Goal: Information Seeking & Learning: Learn about a topic

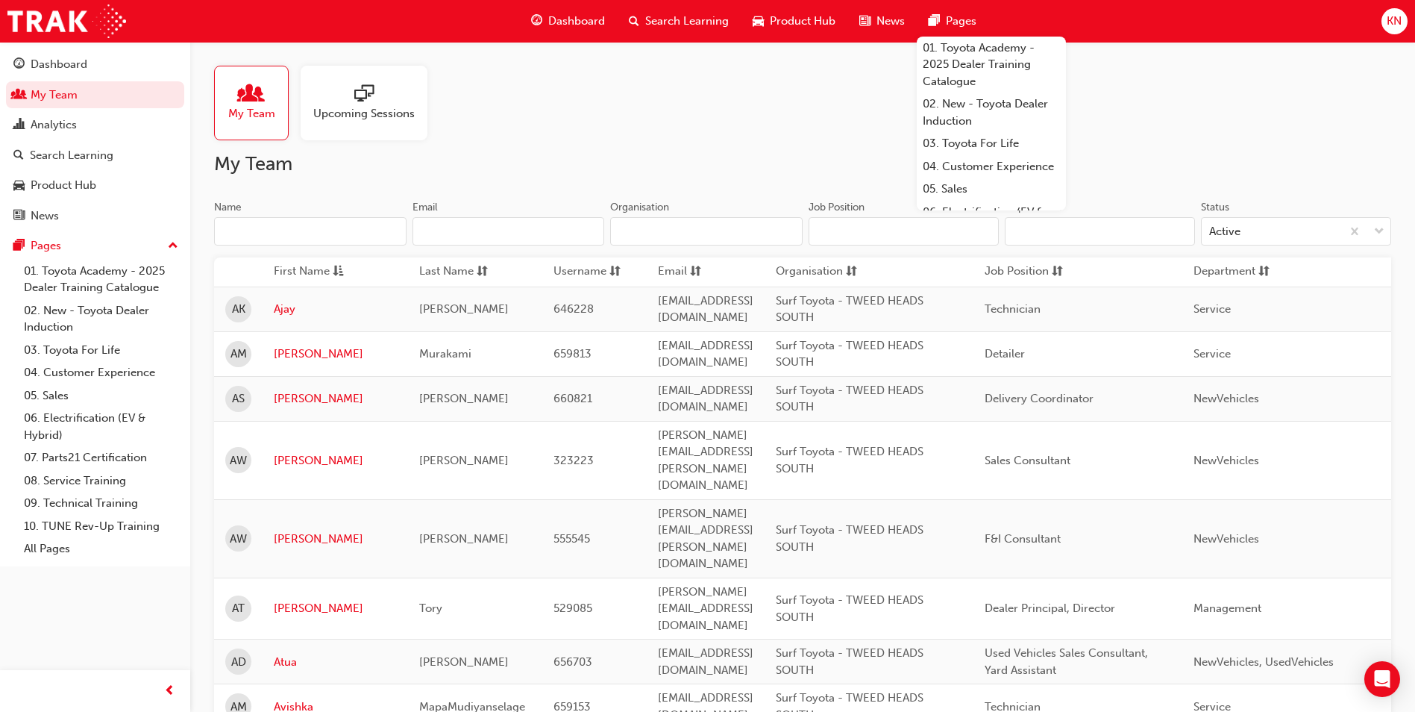
click at [350, 93] on div at bounding box center [363, 94] width 101 height 21
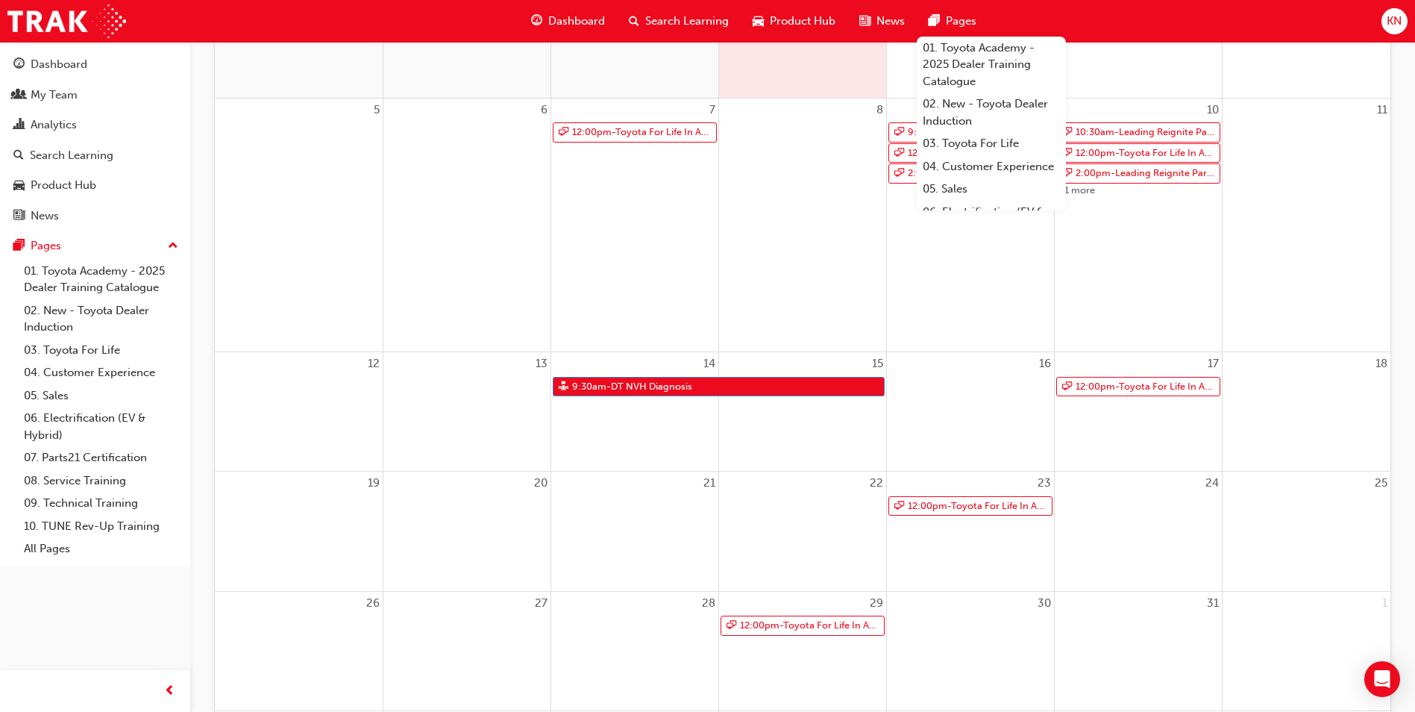
scroll to position [373, 0]
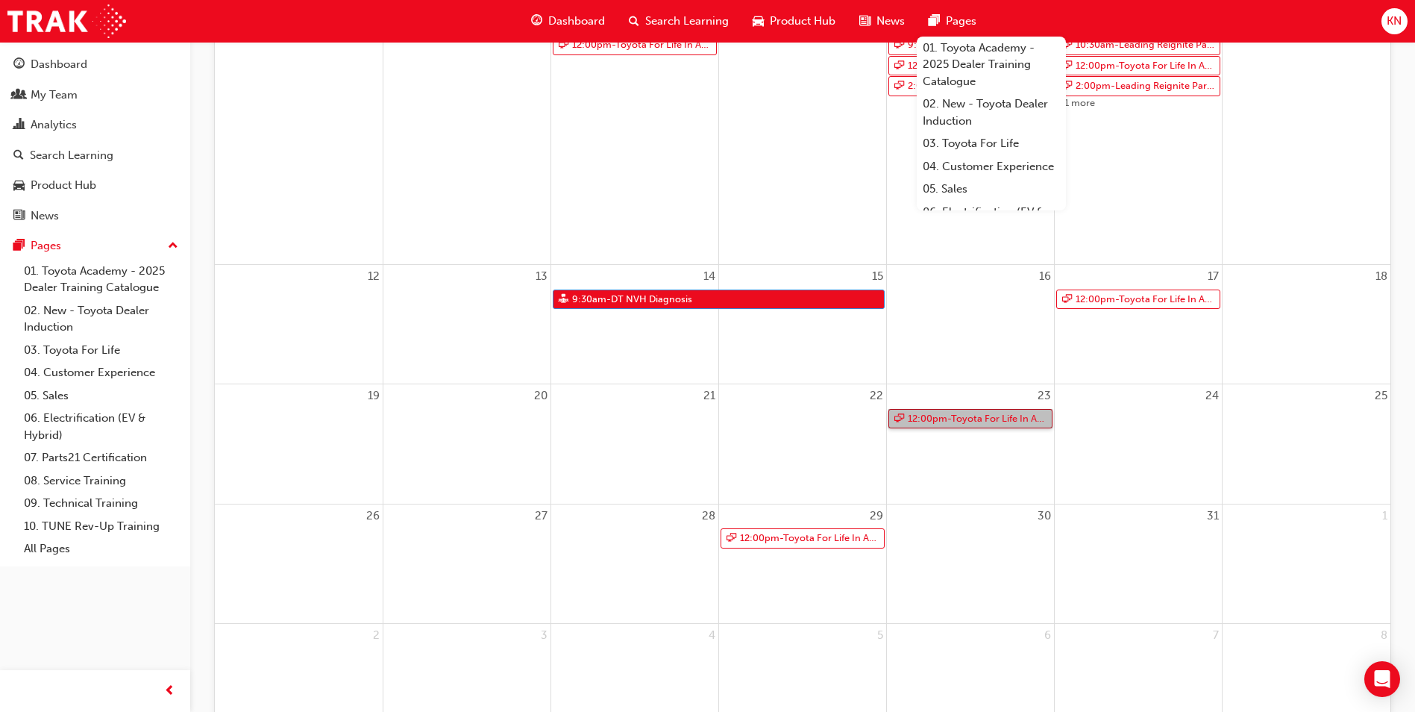
click at [1008, 420] on link "12:00pm - Toyota For Life In Action - Virtual Classroom" at bounding box center [970, 419] width 164 height 20
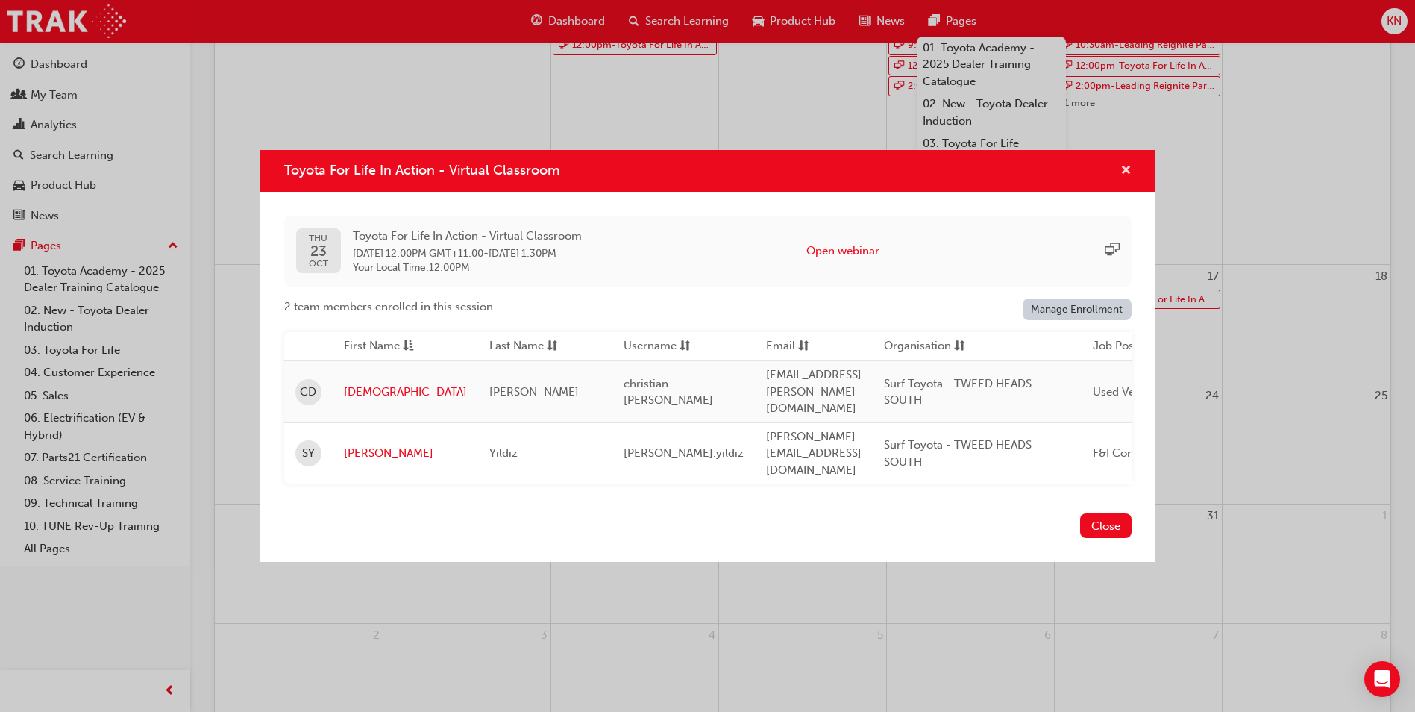
click at [1127, 178] on span "cross-icon" at bounding box center [1125, 171] width 11 height 13
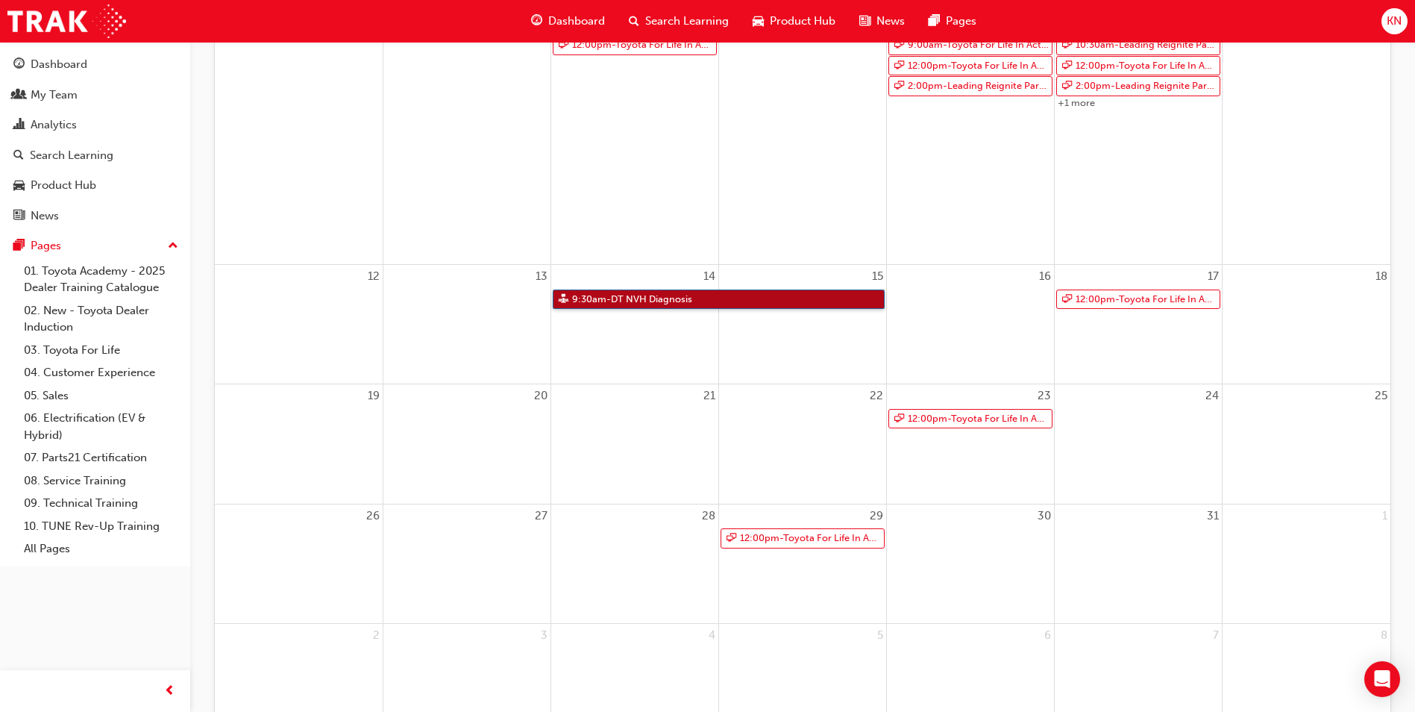
click at [596, 297] on link "9:30am - DT NVH Diagnosis" at bounding box center [719, 299] width 332 height 20
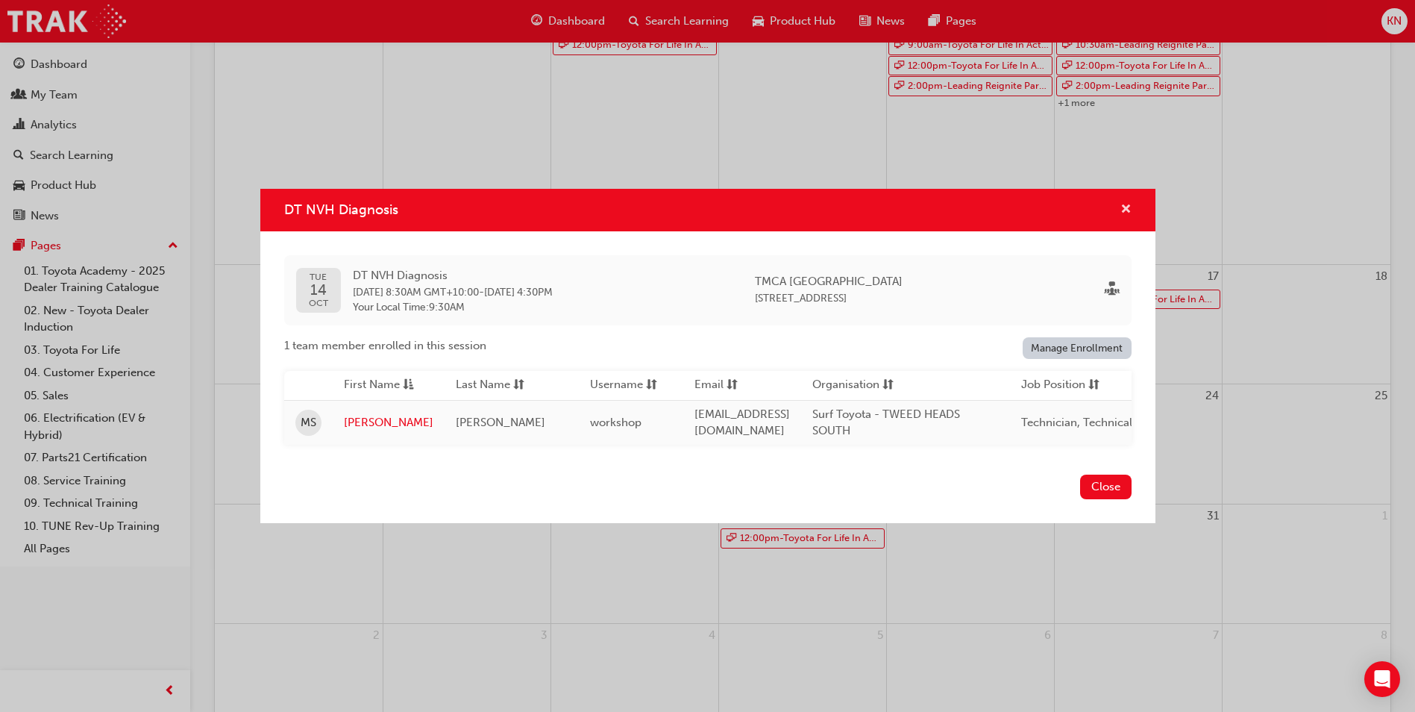
click at [1125, 204] on span "cross-icon" at bounding box center [1125, 210] width 11 height 13
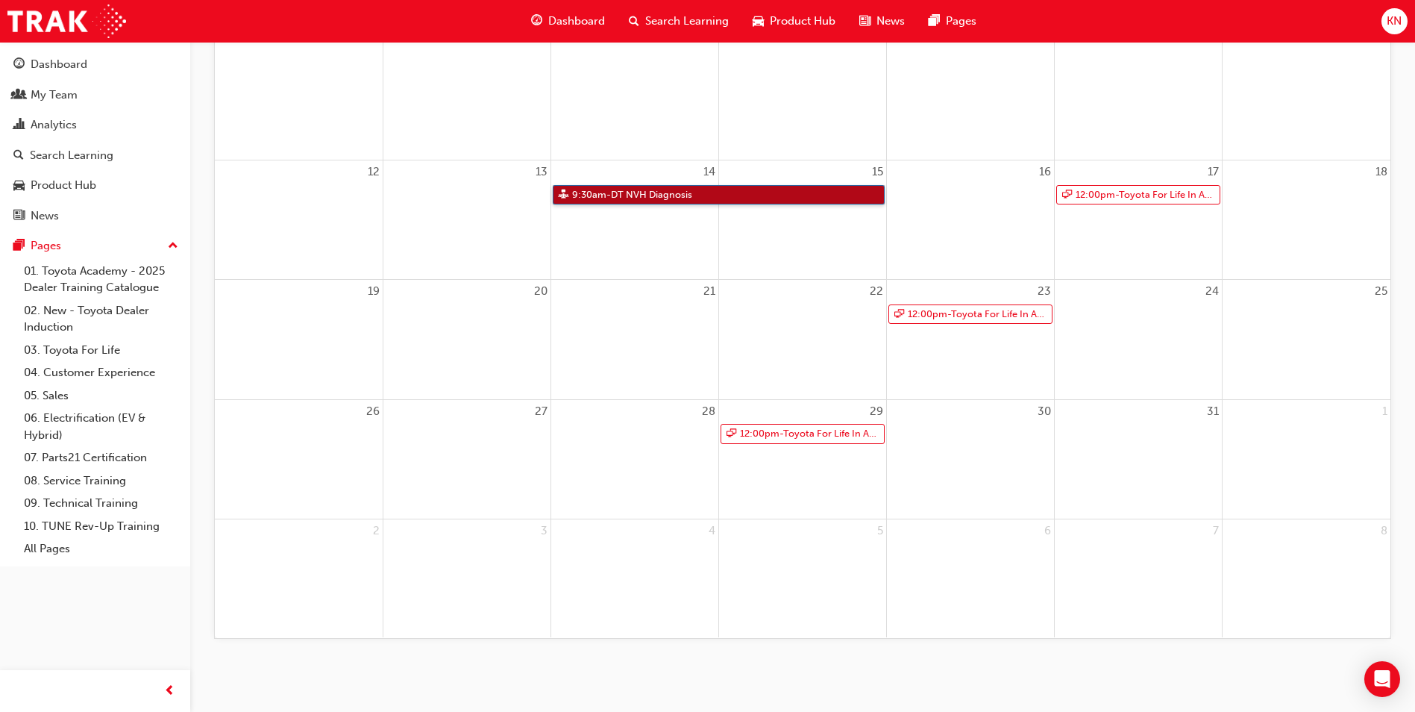
scroll to position [0, 0]
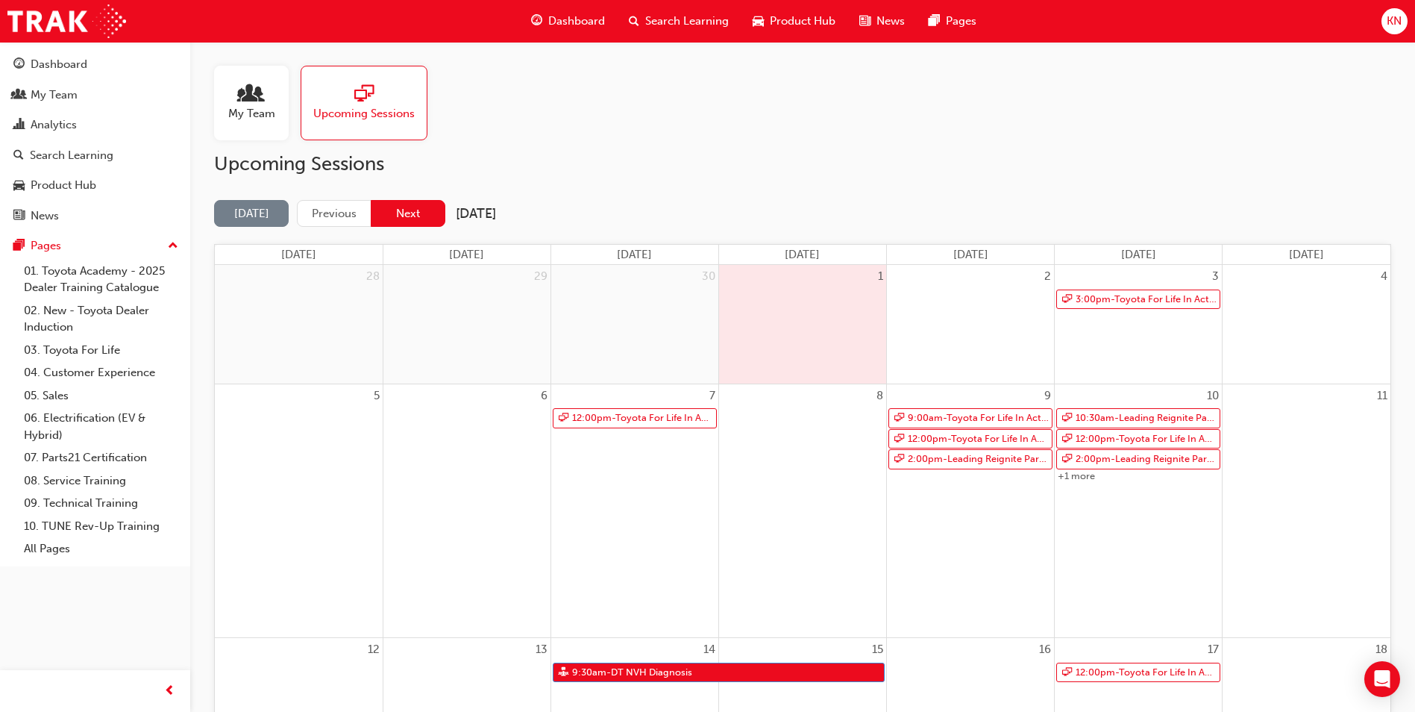
click at [411, 209] on button "Next" at bounding box center [408, 214] width 75 height 28
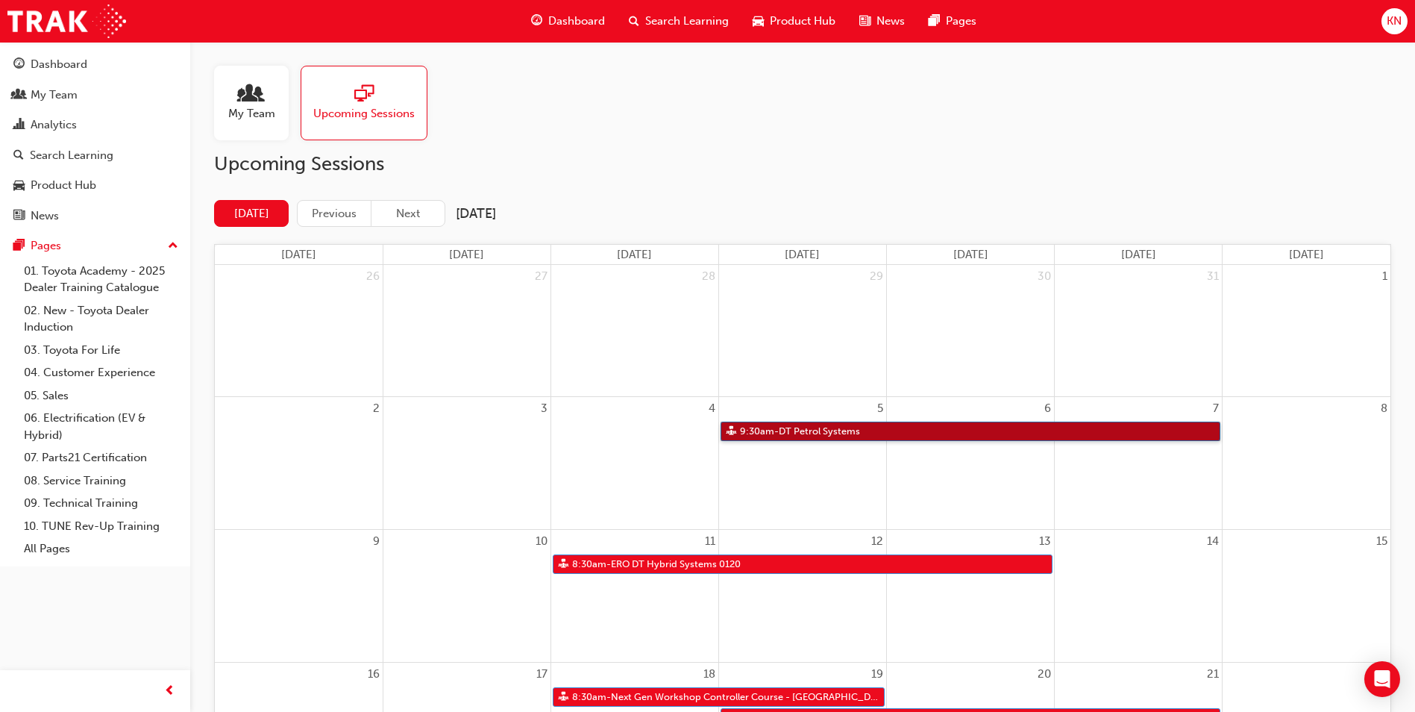
click at [809, 433] on link "9:30am - DT Petrol Systems" at bounding box center [971, 431] width 500 height 20
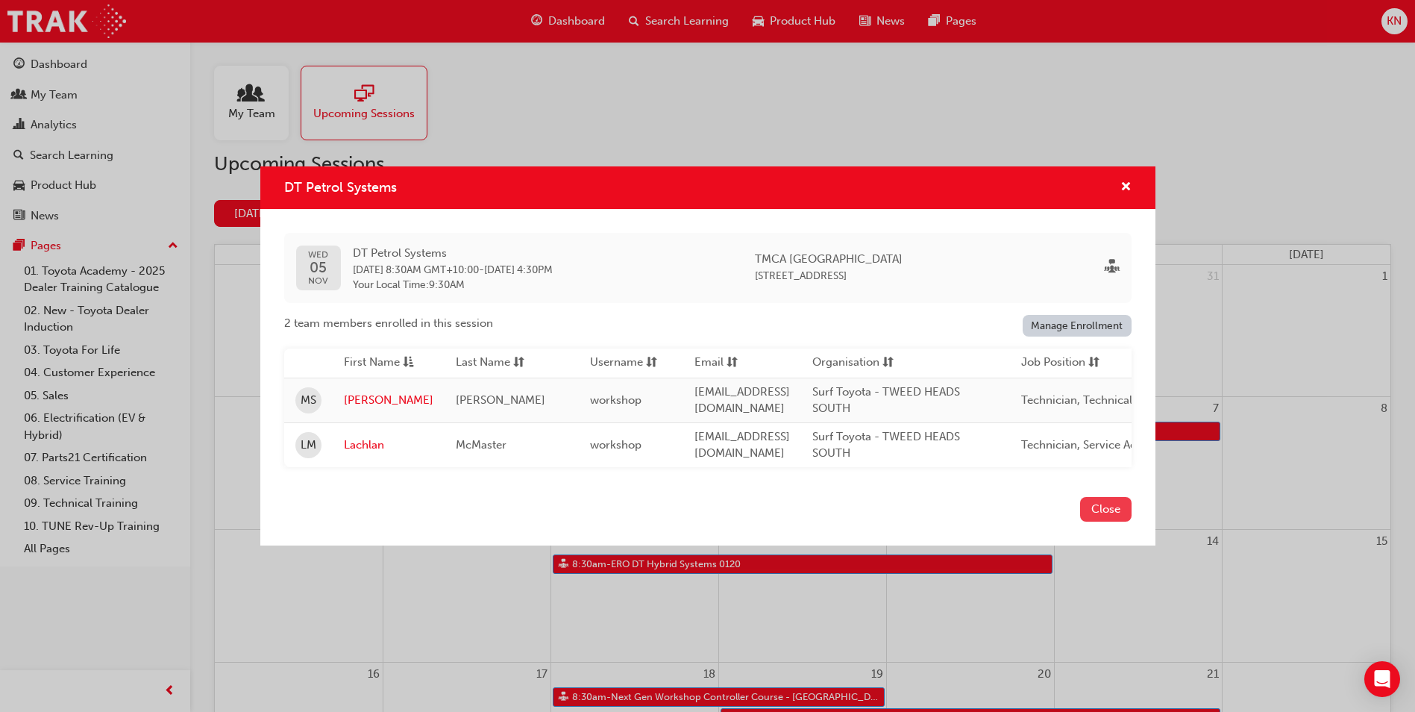
click at [1095, 509] on button "Close" at bounding box center [1105, 509] width 51 height 25
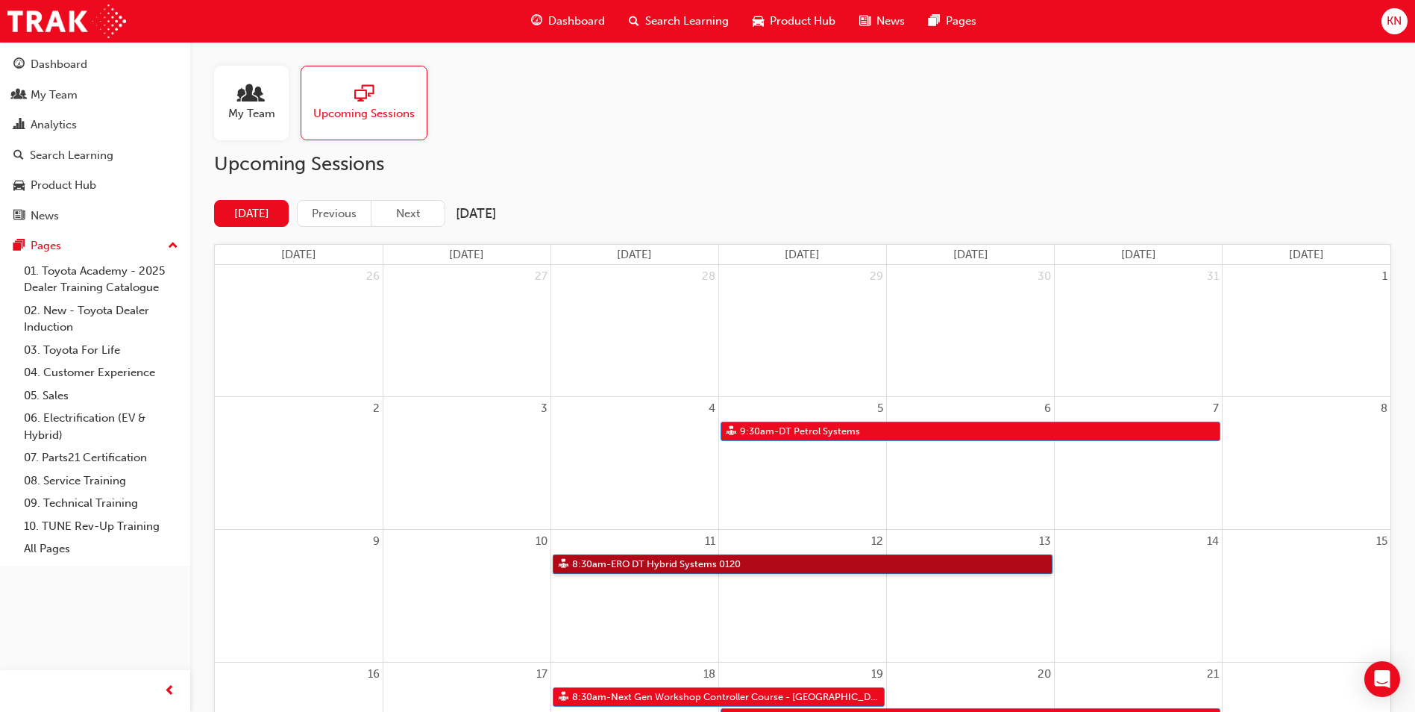
click at [700, 566] on link "8:30am - ERO DT Hybrid Systems 0120" at bounding box center [803, 564] width 500 height 20
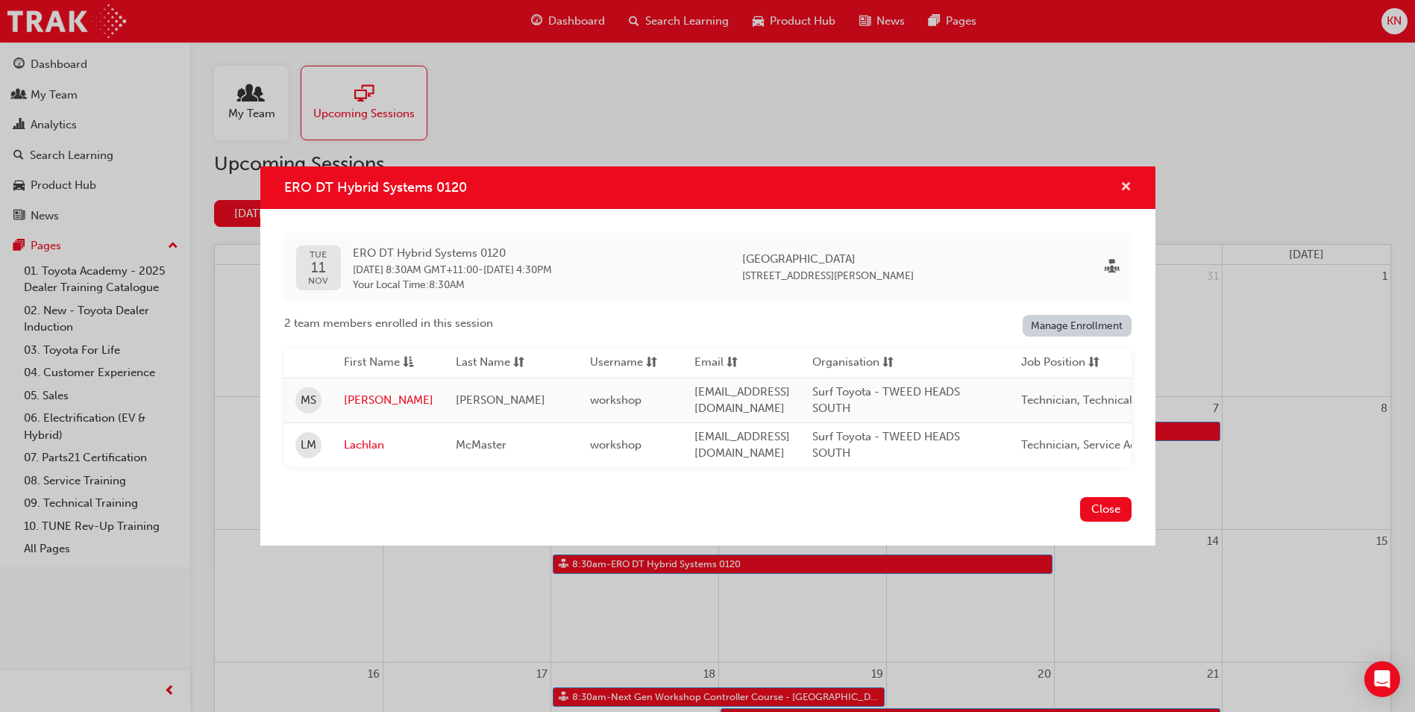
click at [1126, 186] on span "cross-icon" at bounding box center [1125, 187] width 11 height 13
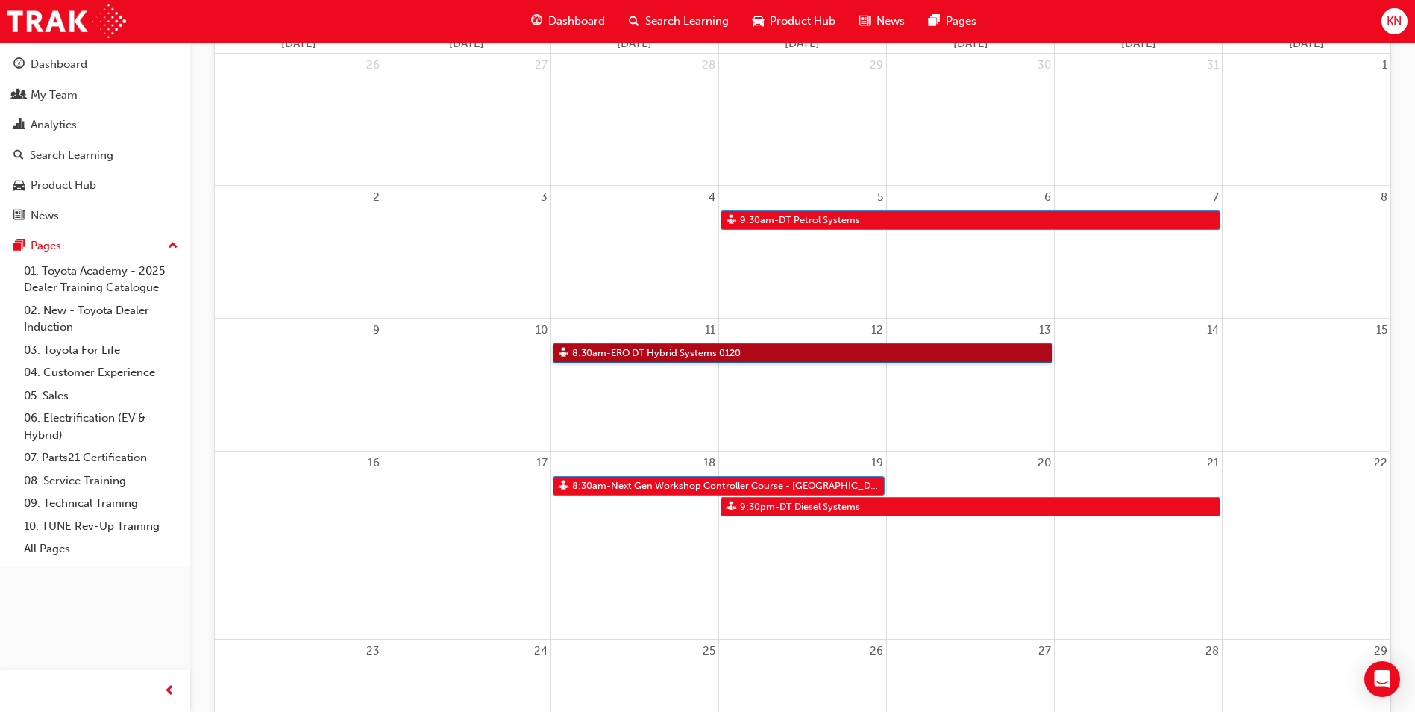
scroll to position [224, 0]
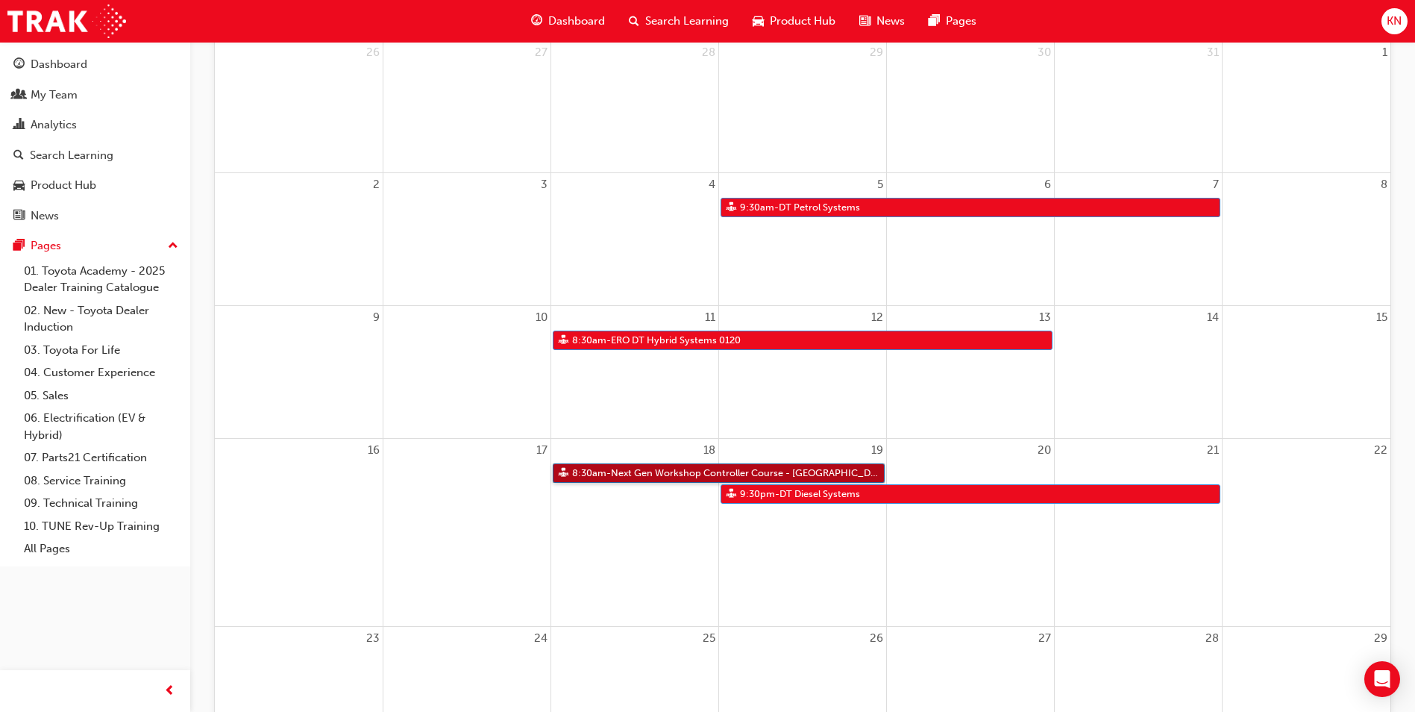
click at [698, 468] on link "8:30am - Next Gen Workshop Controller Course - [GEOGRAPHIC_DATA] [NRO]" at bounding box center [719, 473] width 332 height 20
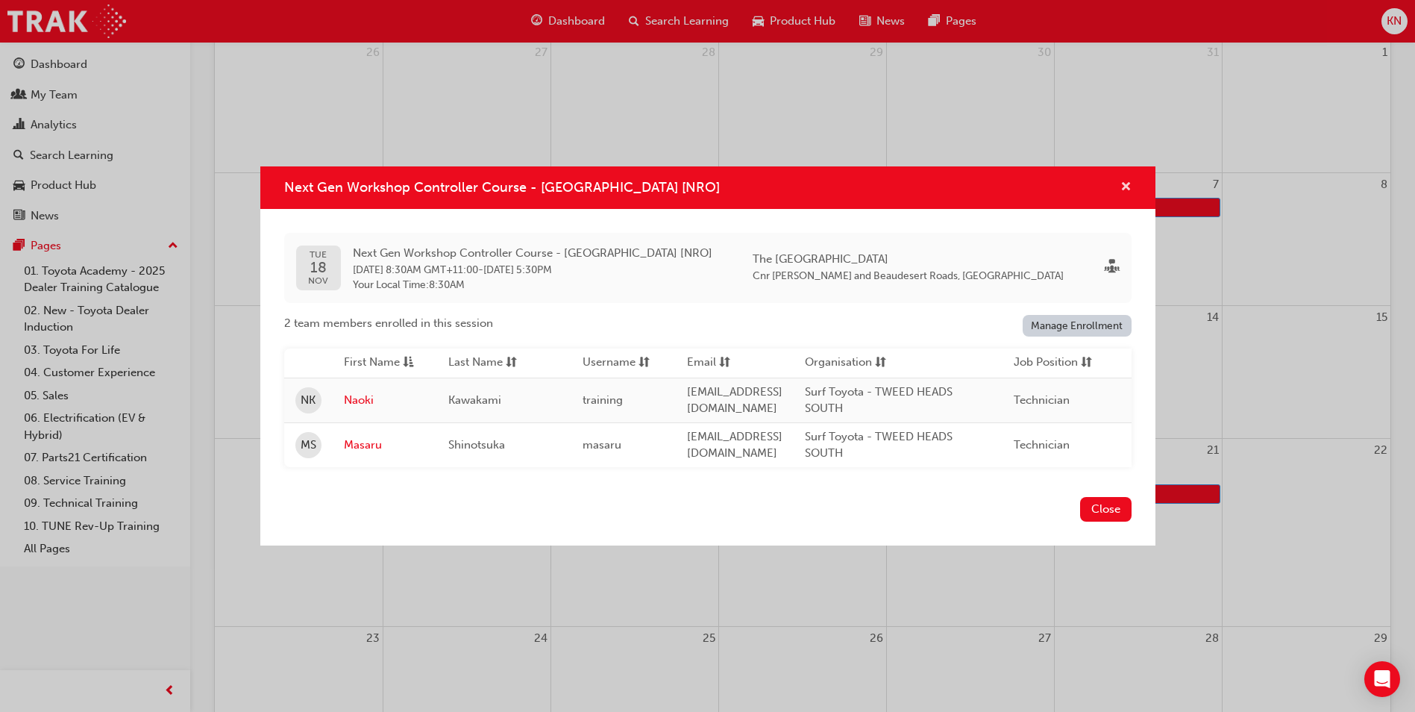
click at [1124, 181] on span "cross-icon" at bounding box center [1125, 187] width 11 height 13
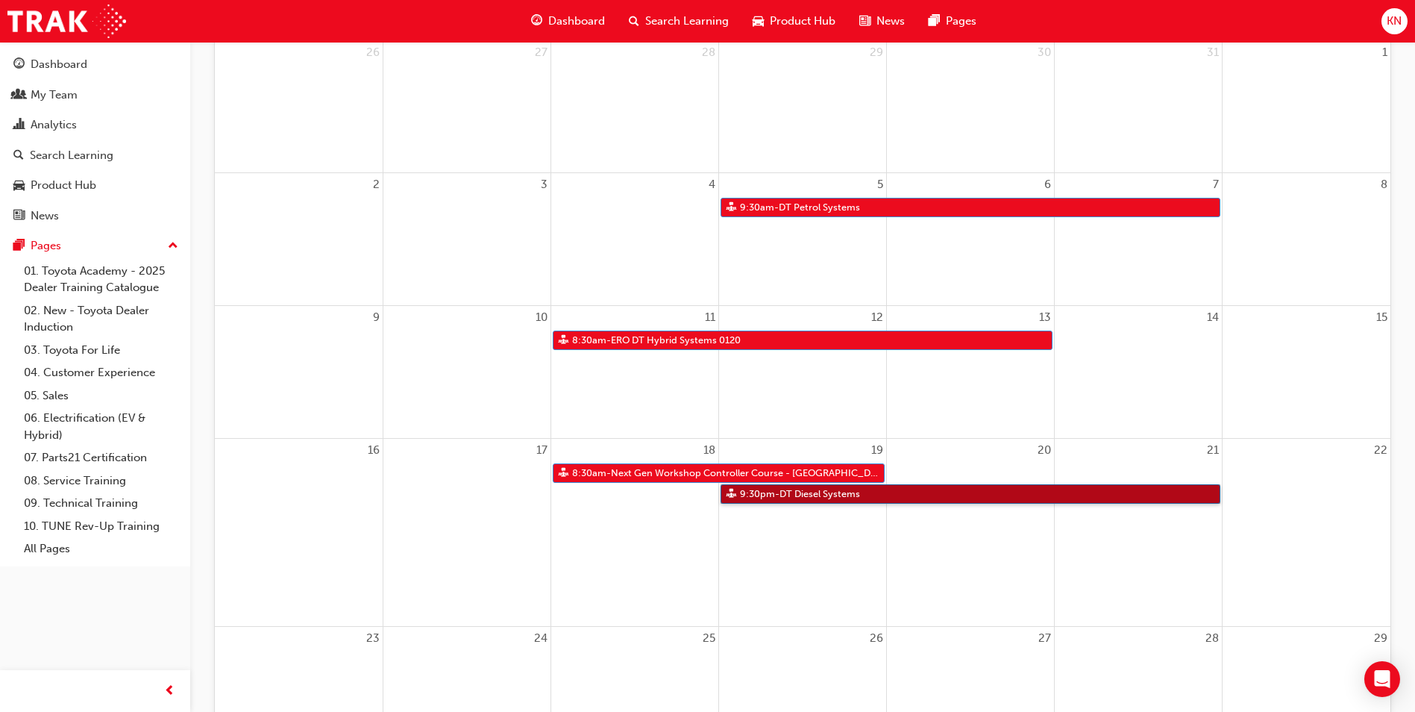
click at [843, 497] on link "9:30pm - DT Diesel Systems" at bounding box center [971, 494] width 500 height 20
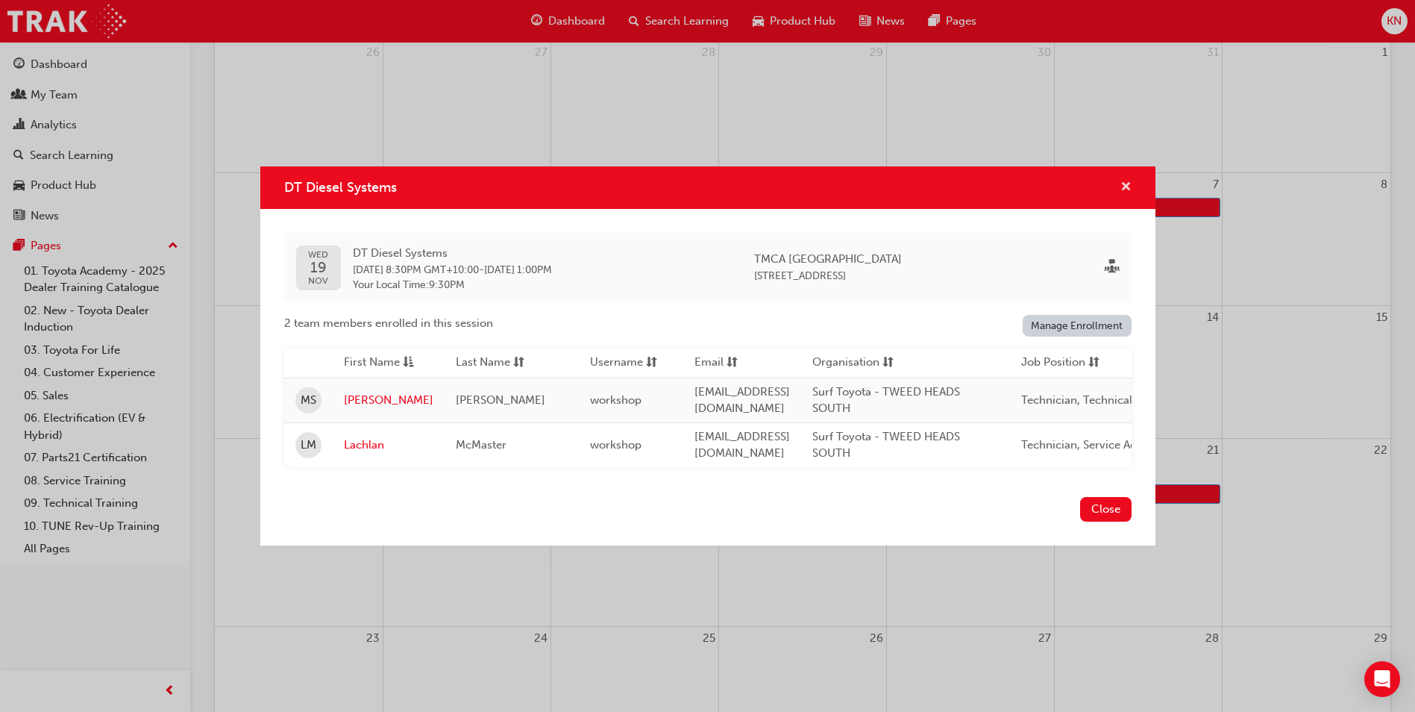
click at [1124, 181] on span "cross-icon" at bounding box center [1125, 187] width 11 height 13
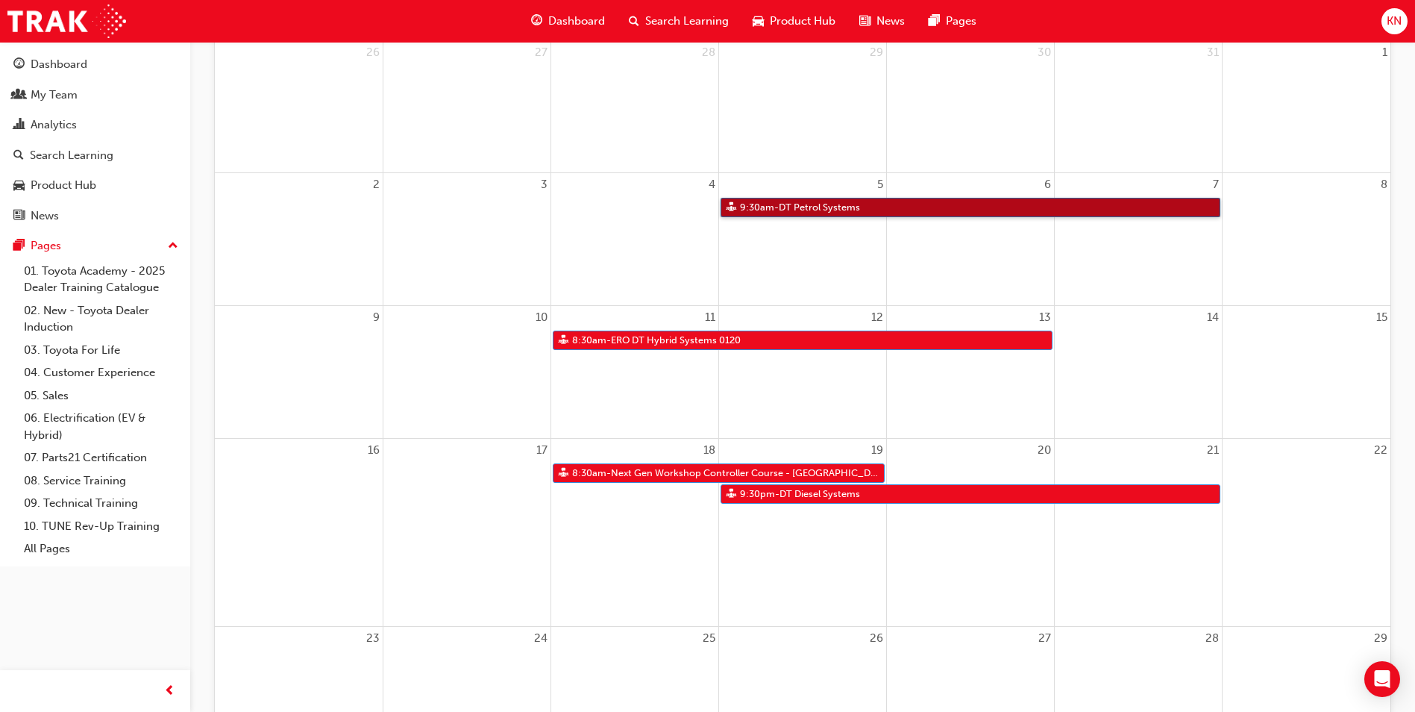
click at [1026, 206] on link "9:30am - DT Petrol Systems" at bounding box center [971, 208] width 500 height 20
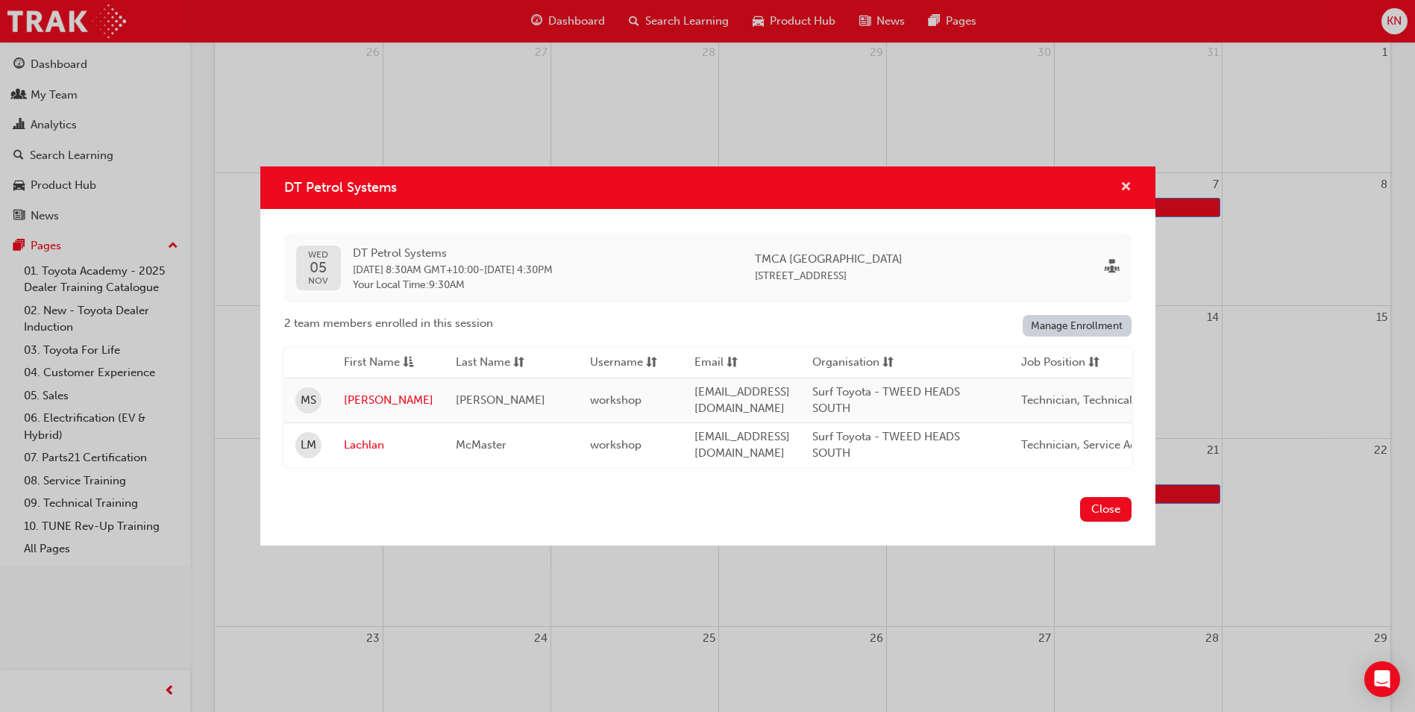
click at [1123, 186] on span "cross-icon" at bounding box center [1125, 187] width 11 height 13
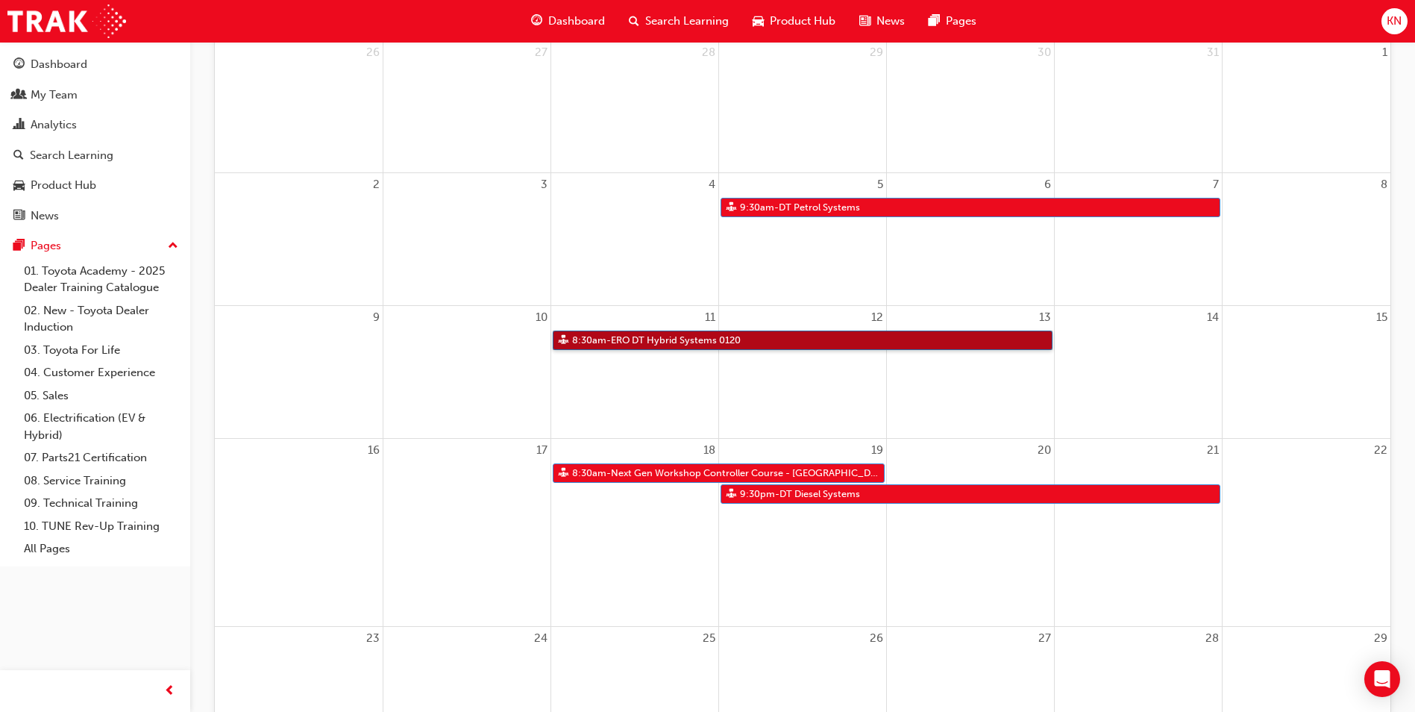
click at [788, 340] on link "8:30am - ERO DT Hybrid Systems 0120" at bounding box center [803, 340] width 500 height 20
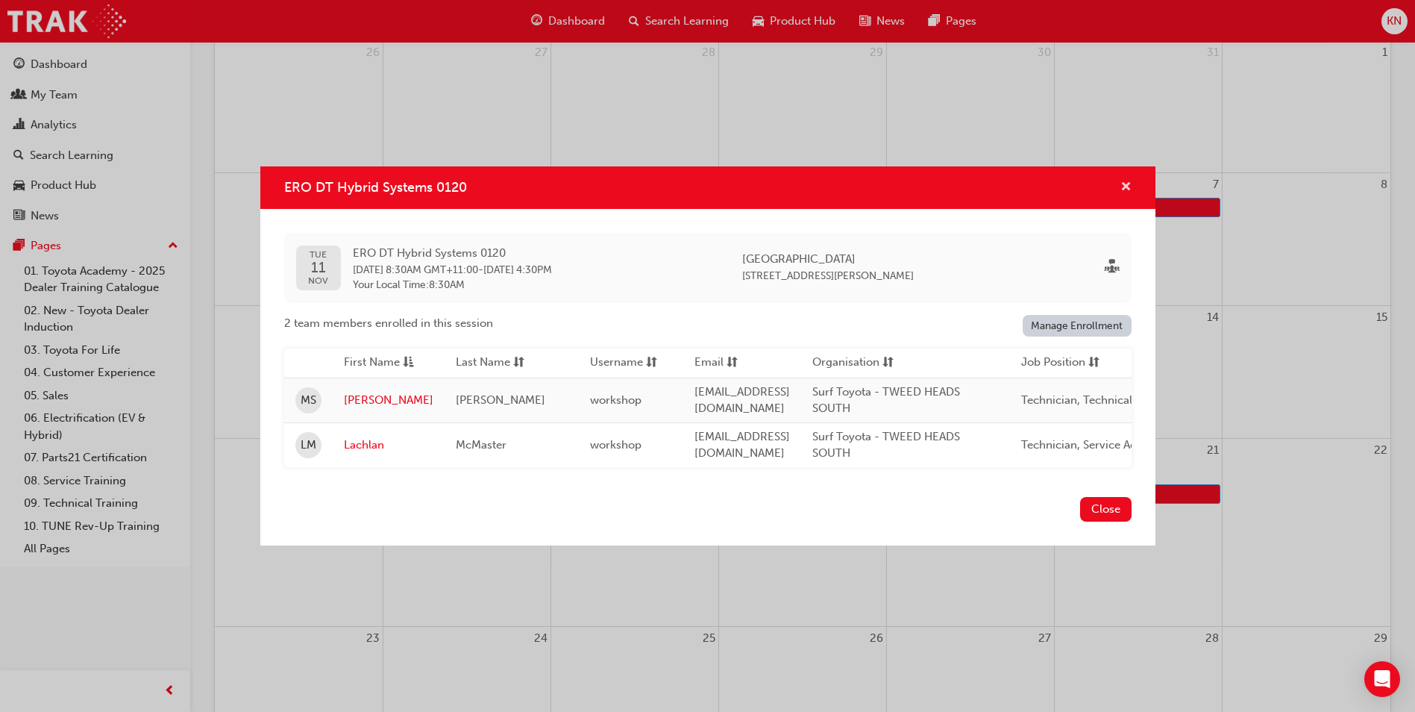
click at [1122, 181] on span "cross-icon" at bounding box center [1125, 187] width 11 height 13
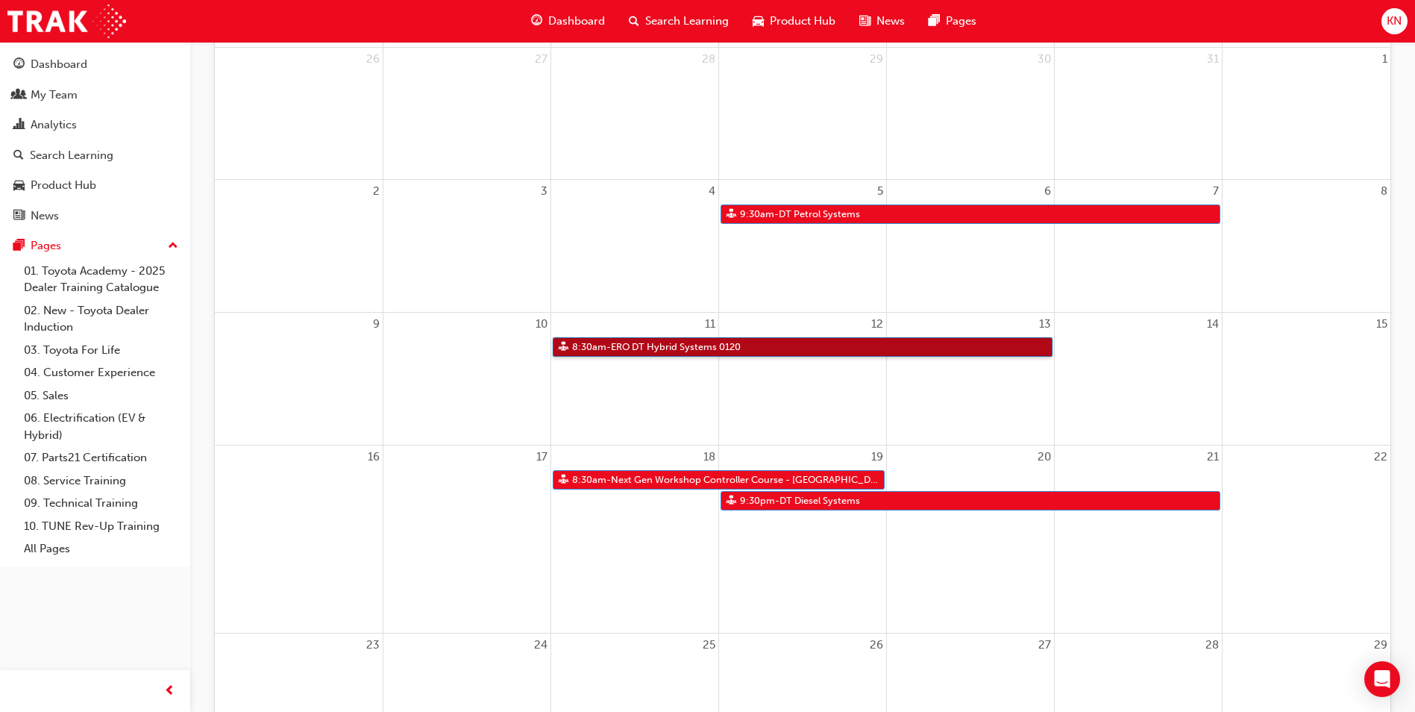
scroll to position [0, 0]
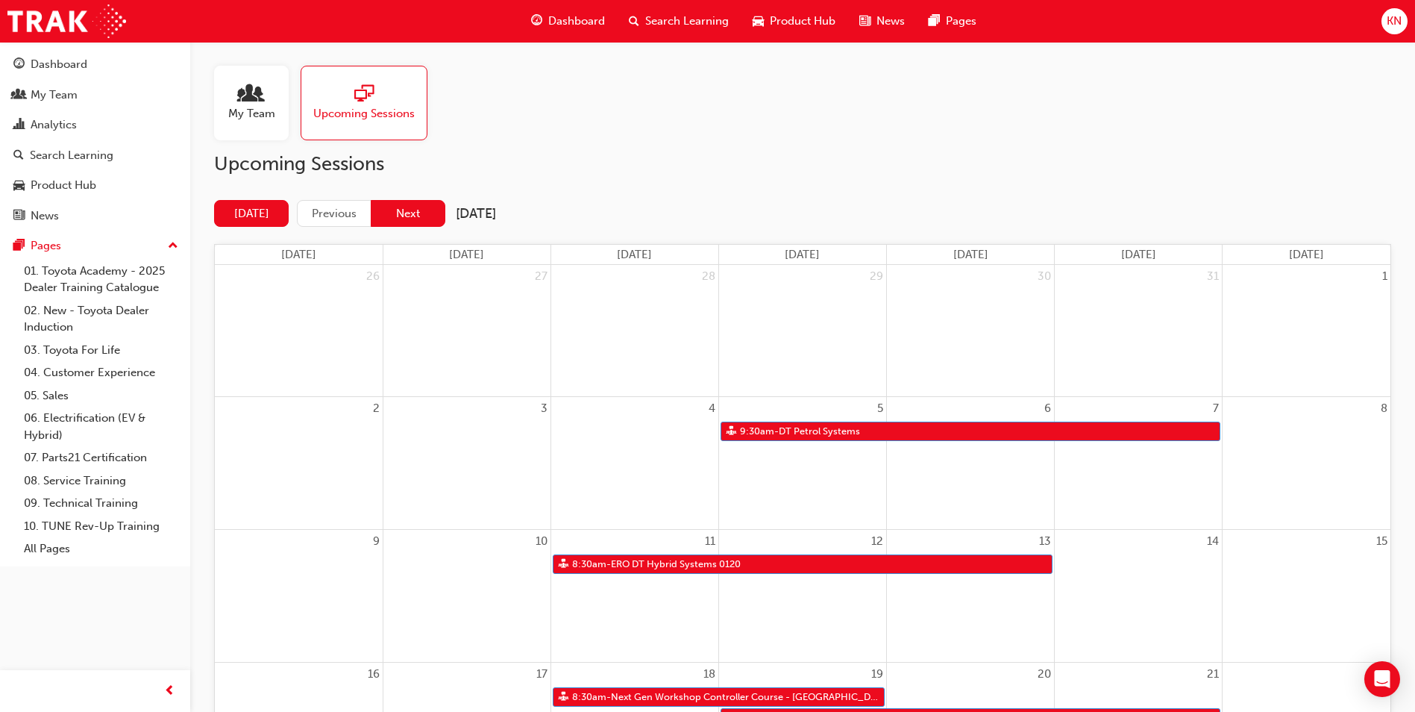
click at [415, 213] on button "Next" at bounding box center [408, 214] width 75 height 28
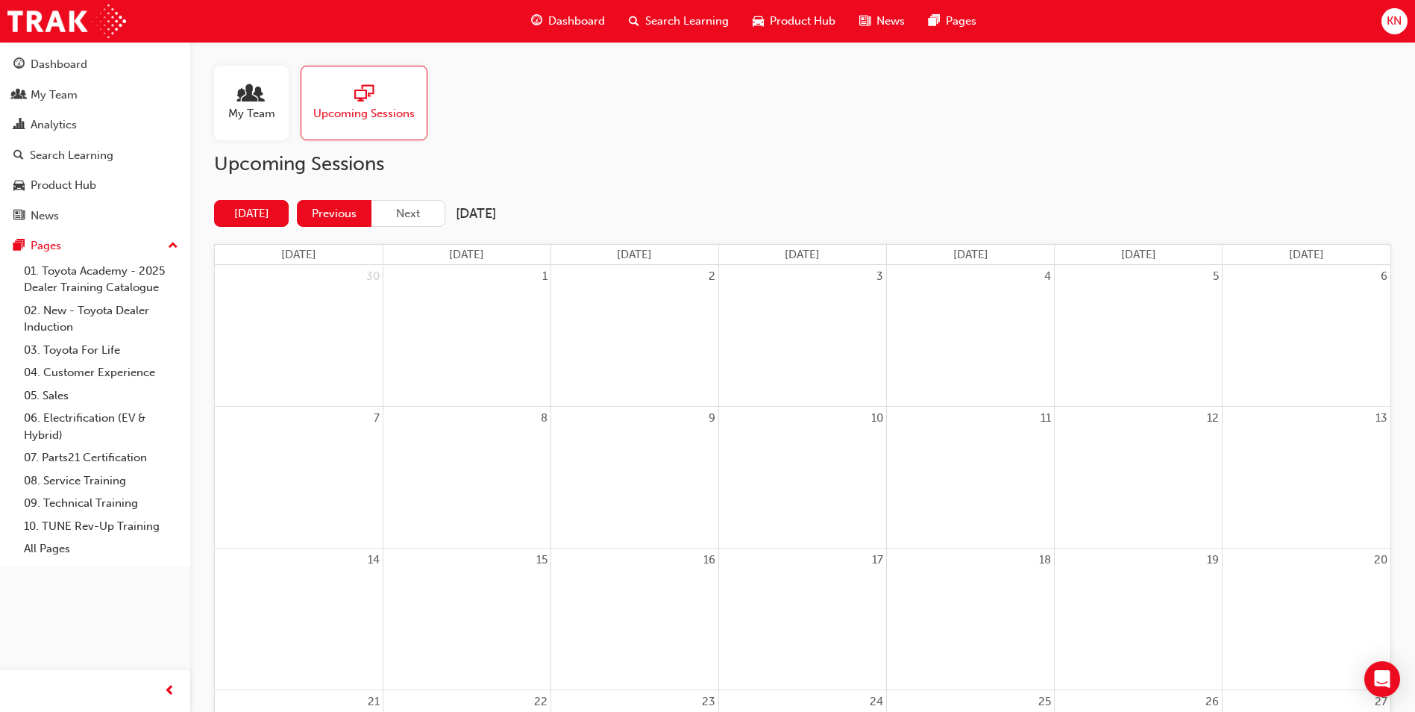
click at [339, 212] on button "Previous" at bounding box center [334, 214] width 75 height 28
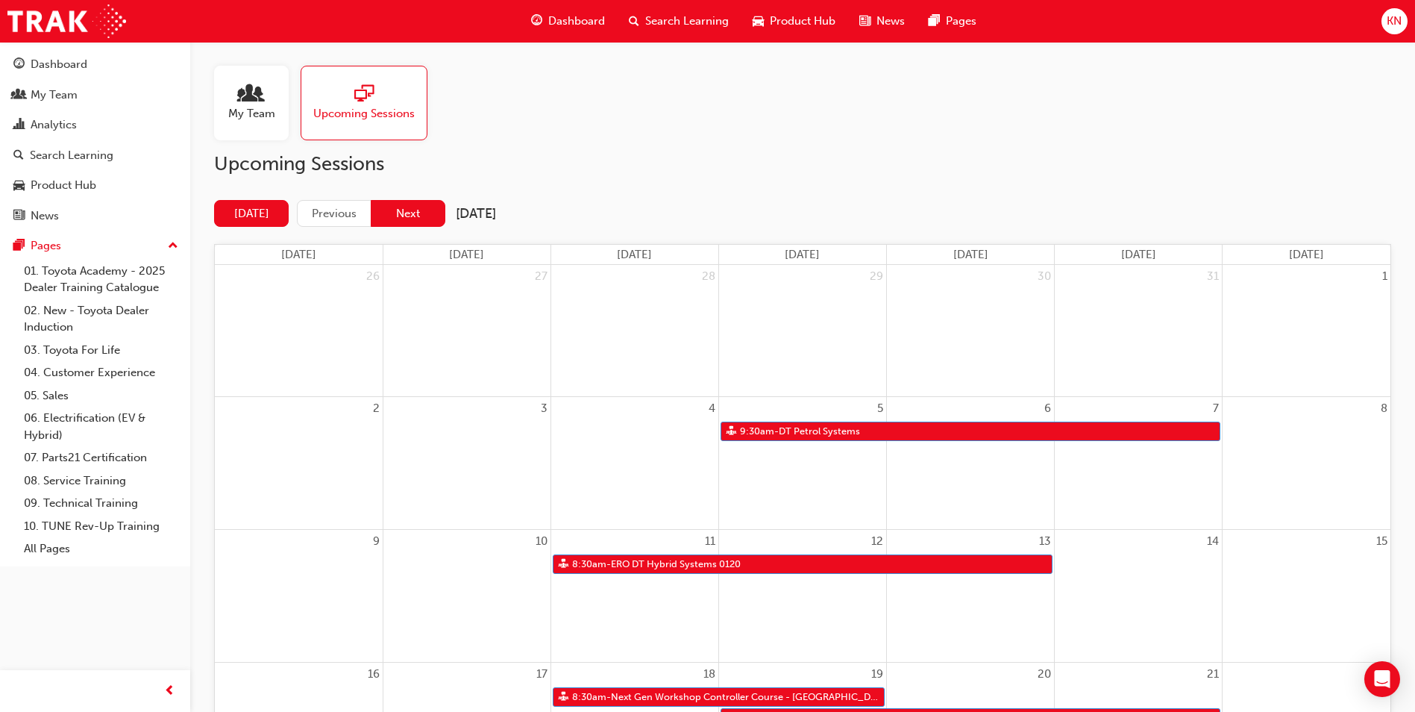
click at [421, 207] on button "Next" at bounding box center [408, 214] width 75 height 28
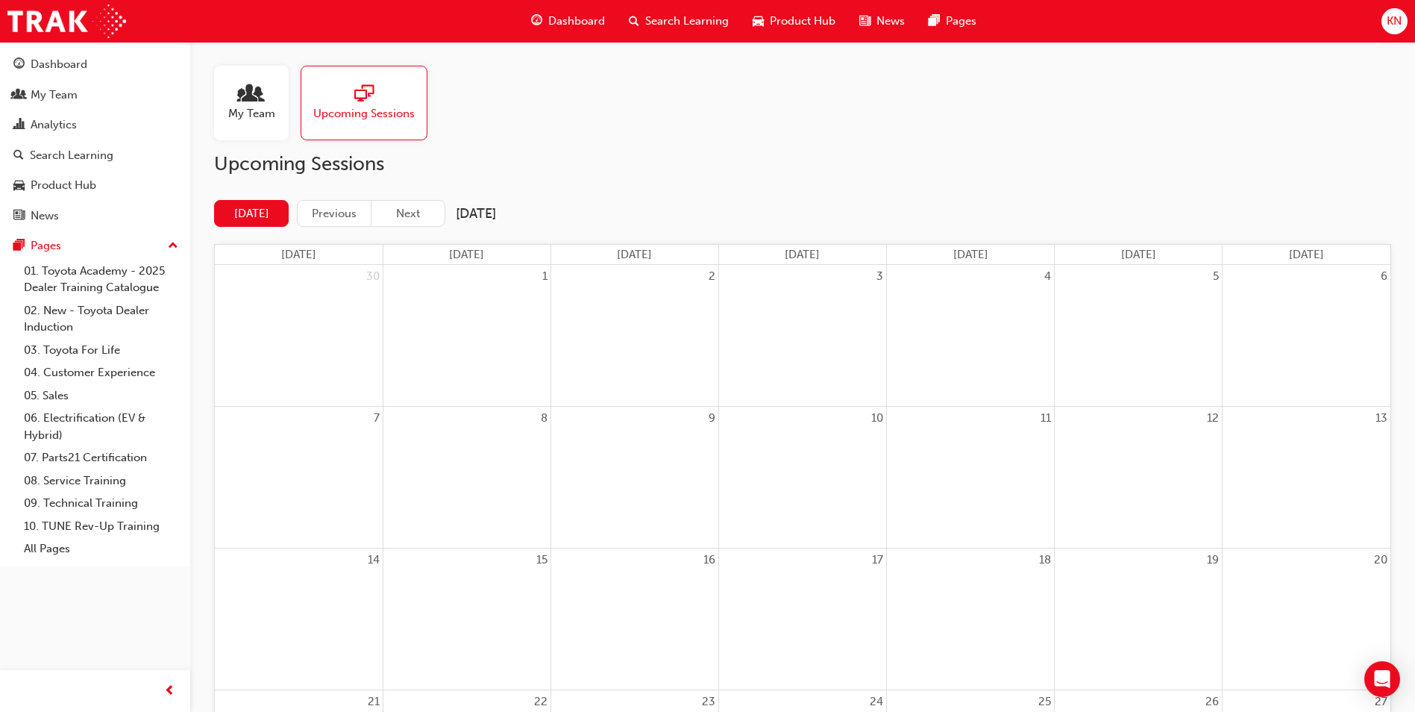
click at [421, 207] on button "Next" at bounding box center [408, 214] width 75 height 28
click at [344, 208] on button "Previous" at bounding box center [334, 214] width 75 height 28
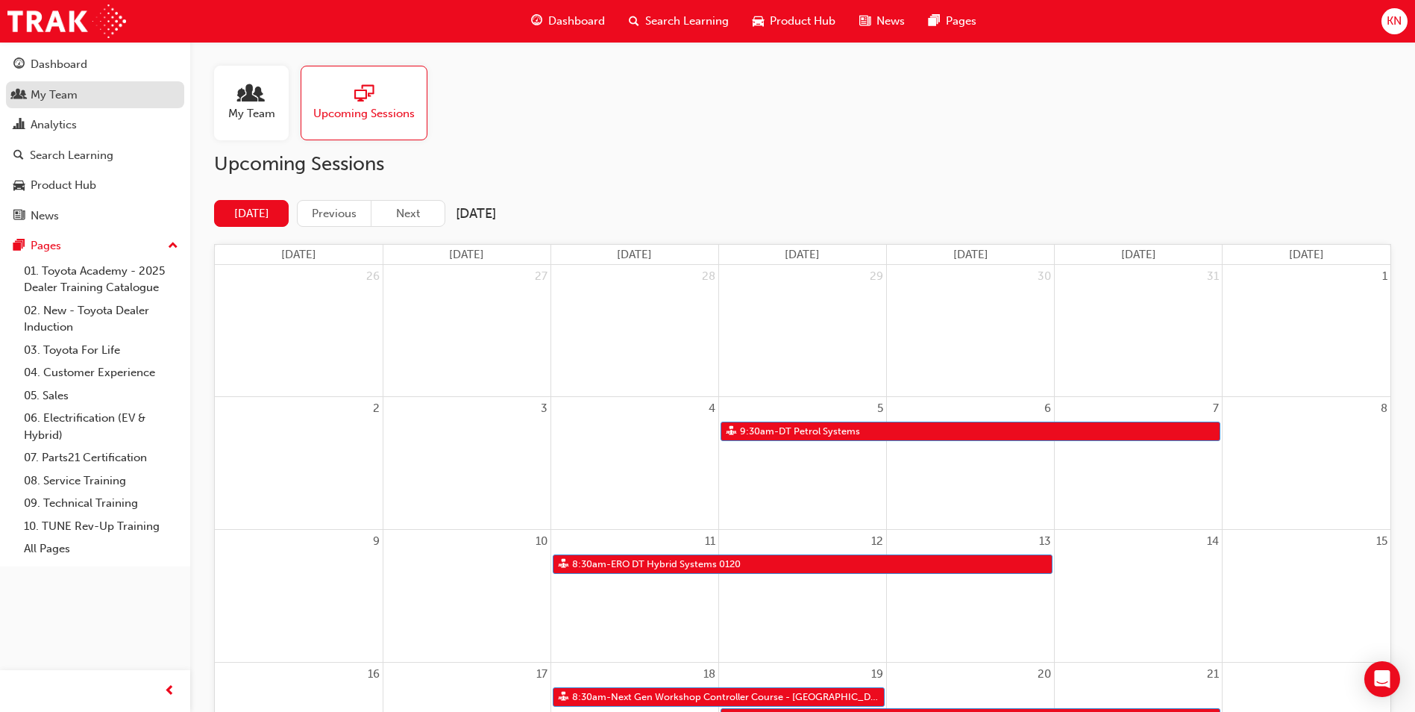
click at [88, 92] on div "My Team" at bounding box center [94, 95] width 163 height 19
